Goal: Navigation & Orientation: Find specific page/section

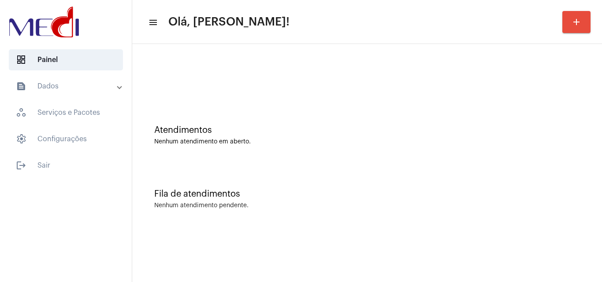
click at [478, 246] on mat-sidenav-content "menu Olá, Karen! add Atendimentos Nenhum atendimento em aberto. Fila de atendim…" at bounding box center [366, 141] width 469 height 282
click at [498, 171] on div "Fila de atendimentos Nenhum atendimento pendente." at bounding box center [367, 195] width 461 height 64
